Goal: Check status: Check status

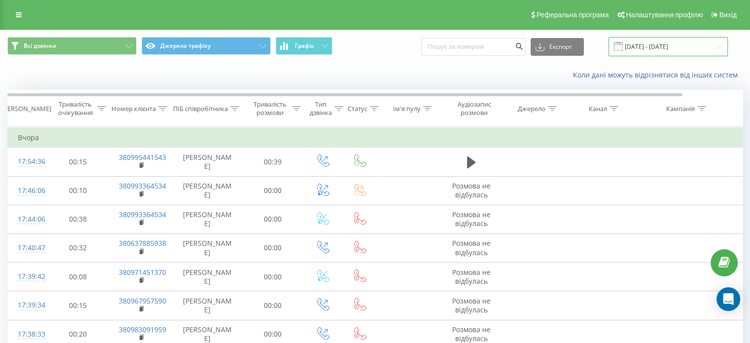
click at [675, 43] on input "[DATE] - [DATE]" at bounding box center [668, 46] width 119 height 19
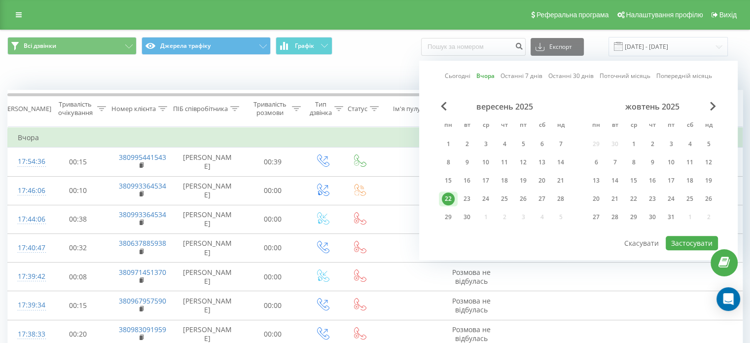
click at [744, 56] on div "Всі дзвінки Джерела трафіку Графік Експорт .csv .xls .xlsx 22.09.2025 - 22.09.2…" at bounding box center [374, 46] width 749 height 33
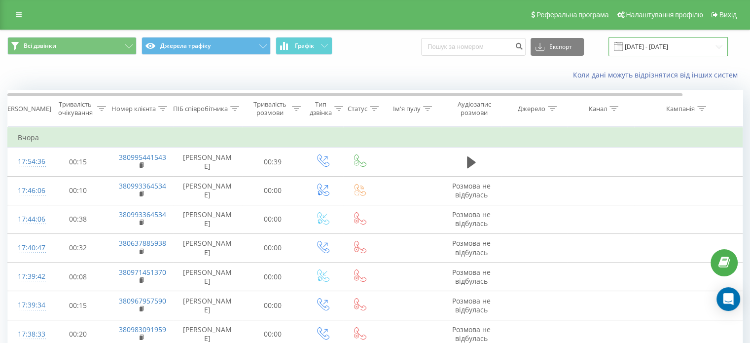
click at [662, 46] on input "22.09.2025 - 22.09.2025" at bounding box center [668, 46] width 119 height 19
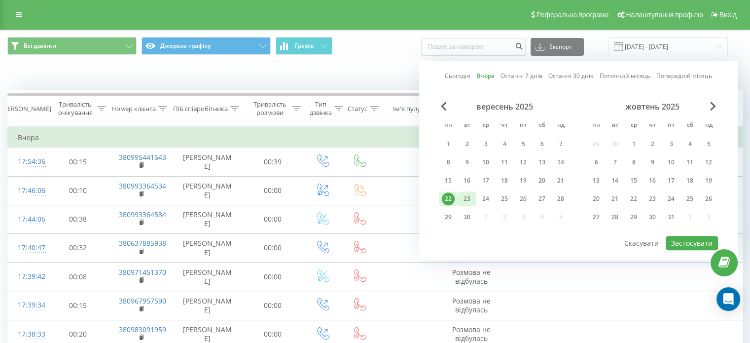
click at [462, 198] on div "23" at bounding box center [467, 198] width 13 height 13
click at [676, 241] on button "Застосувати" at bounding box center [692, 243] width 52 height 14
type input "[DATE] - [DATE]"
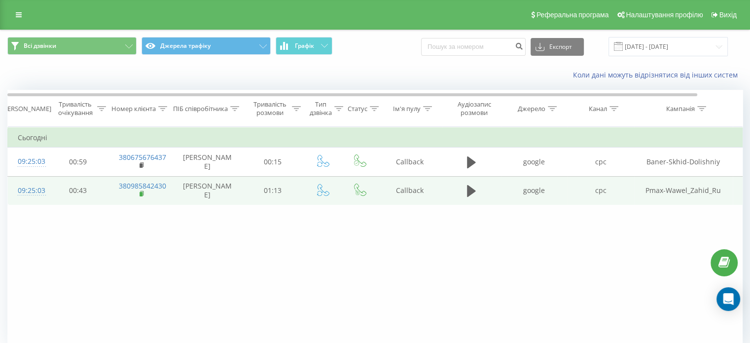
click at [141, 193] on rect at bounding box center [141, 194] width 3 height 4
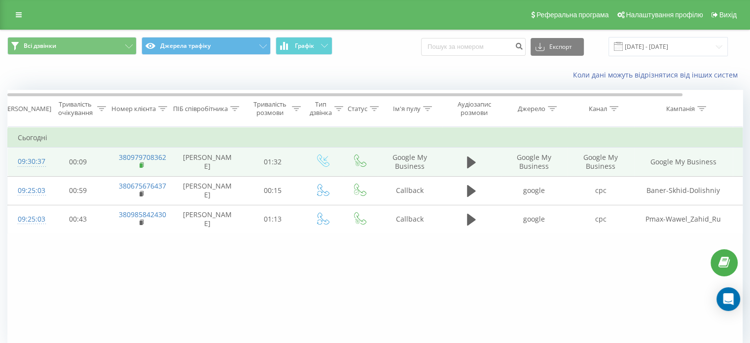
click at [141, 164] on rect at bounding box center [141, 165] width 3 height 4
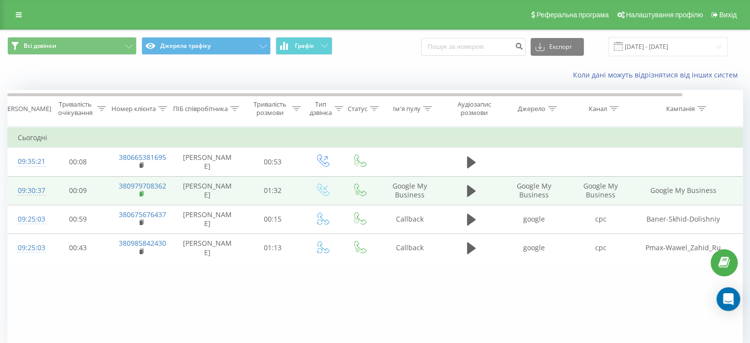
click at [142, 192] on rect at bounding box center [141, 194] width 3 height 4
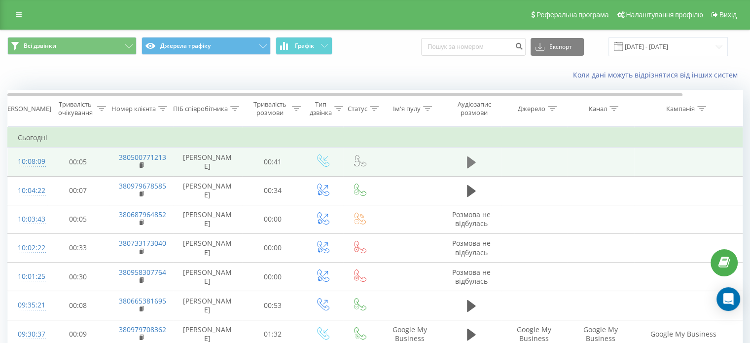
click at [472, 163] on icon at bounding box center [471, 162] width 9 height 12
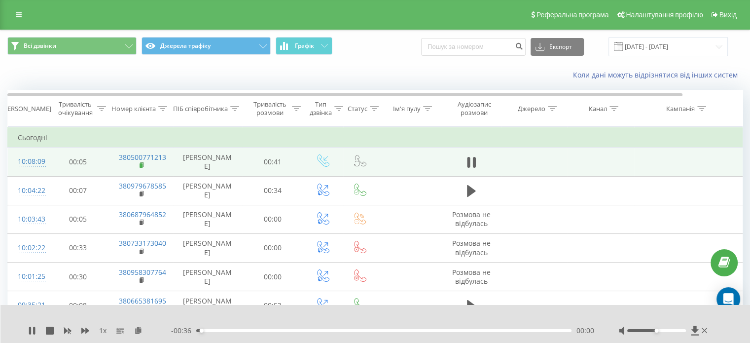
click at [140, 164] on rect at bounding box center [141, 165] width 3 height 4
